Goal: Navigation & Orientation: Understand site structure

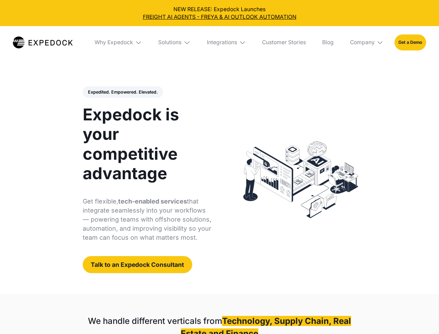
select select
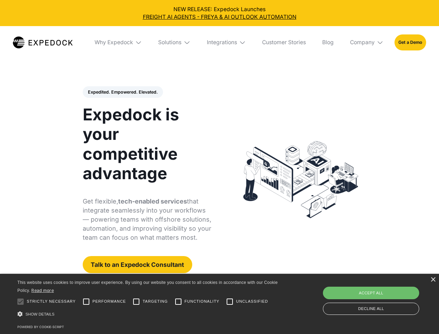
click at [219, 42] on div "Integrations" at bounding box center [222, 42] width 30 height 7
click at [118, 42] on div "Why Expedock" at bounding box center [108, 42] width 39 height 7
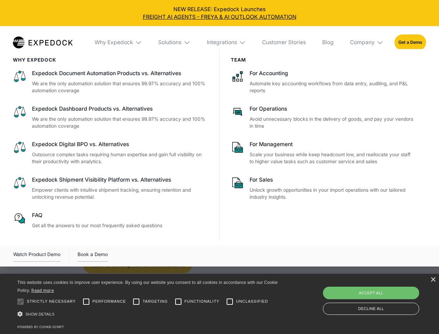
click at [175, 42] on div "Solutions" at bounding box center [169, 42] width 23 height 7
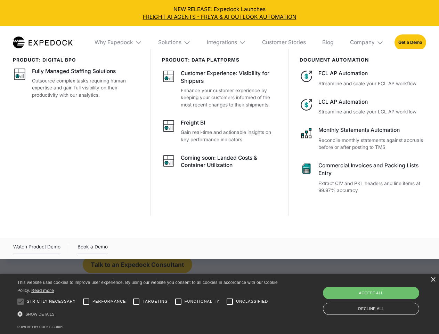
click at [227, 42] on div "Integrations" at bounding box center [222, 42] width 30 height 7
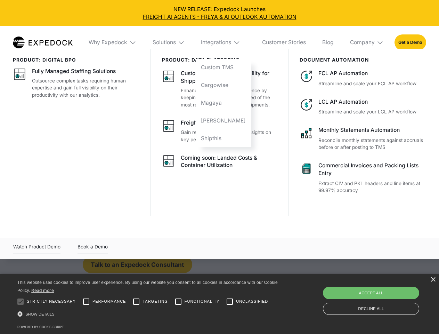
click at [367, 42] on div "Company" at bounding box center [362, 42] width 25 height 7
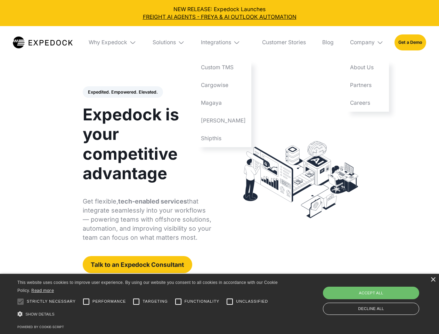
click at [122, 92] on div "Expedited. Empowered. Elevated. Automate Freight Document Extraction at 99.97% …" at bounding box center [147, 179] width 129 height 187
click at [21, 301] on div at bounding box center [21, 301] width 14 height 14
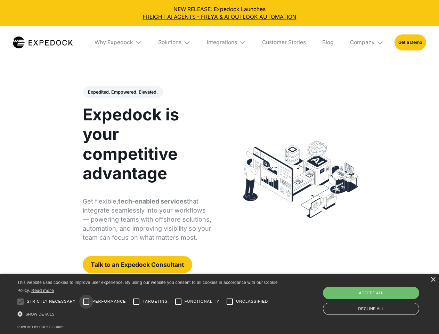
click at [86, 301] on input "Performance" at bounding box center [86, 301] width 14 height 14
checkbox input "true"
click at [136, 301] on input "Targeting" at bounding box center [136, 301] width 14 height 14
checkbox input "true"
click at [178, 301] on input "Functionality" at bounding box center [178, 301] width 14 height 14
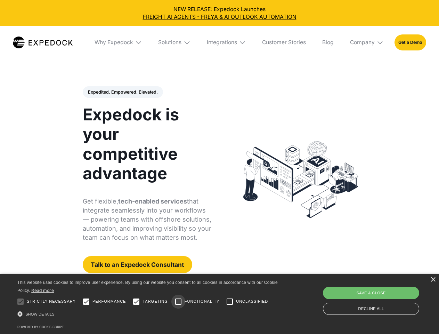
checkbox input "true"
